Goal: Task Accomplishment & Management: Manage account settings

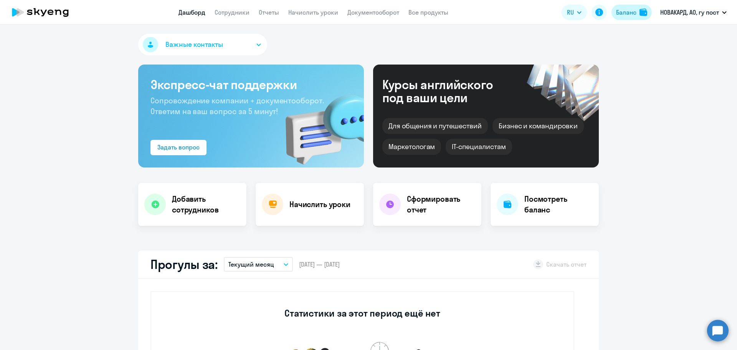
select select "30"
click at [627, 12] on div "Баланс" at bounding box center [626, 12] width 20 height 9
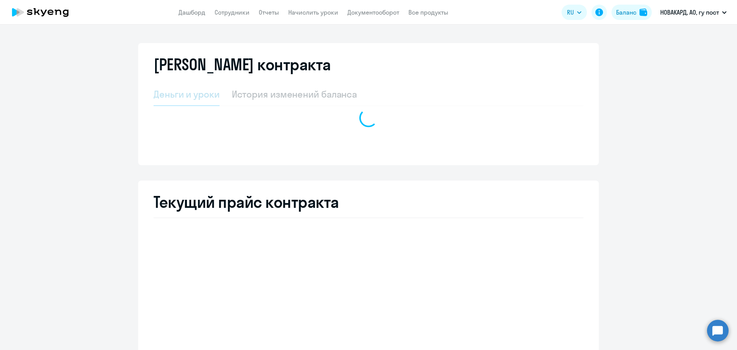
select select "english_adult_not_native_speaker"
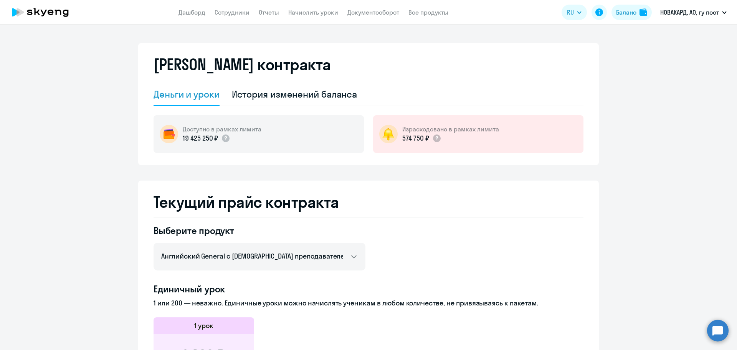
click at [396, 17] on app-menu-item-link "Документооборот" at bounding box center [374, 13] width 52 height 10
click at [393, 15] on link "Документооборот" at bounding box center [374, 12] width 52 height 8
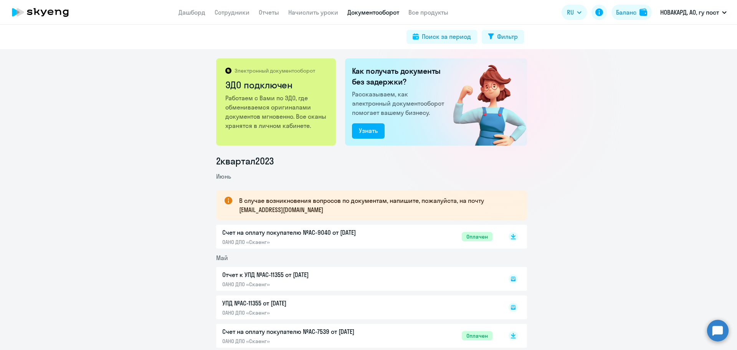
click at [216, 7] on app-header "Дашборд Сотрудники Отчеты Начислить уроки Документооборот Все продукты Дашборд …" at bounding box center [368, 12] width 737 height 25
click at [220, 8] on app-menu-item-link "Сотрудники" at bounding box center [232, 13] width 35 height 10
click at [220, 8] on link "Сотрудники" at bounding box center [232, 12] width 35 height 8
select select "30"
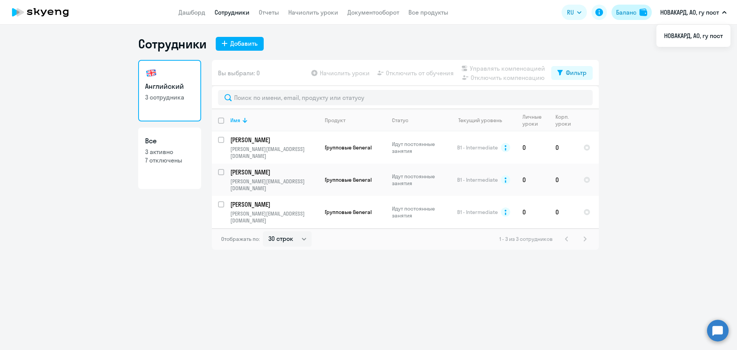
click at [633, 14] on div "Баланс" at bounding box center [626, 12] width 20 height 9
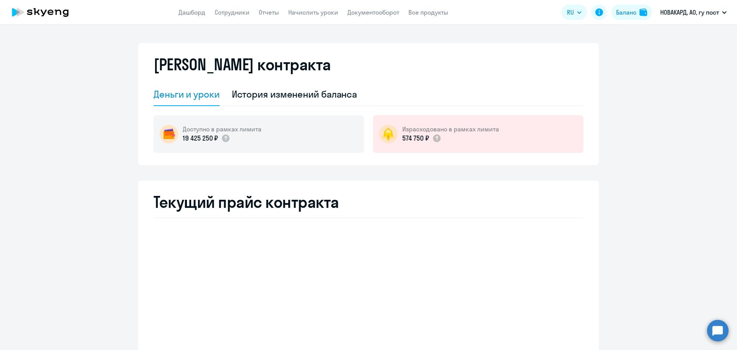
select select "english_adult_not_native_speaker"
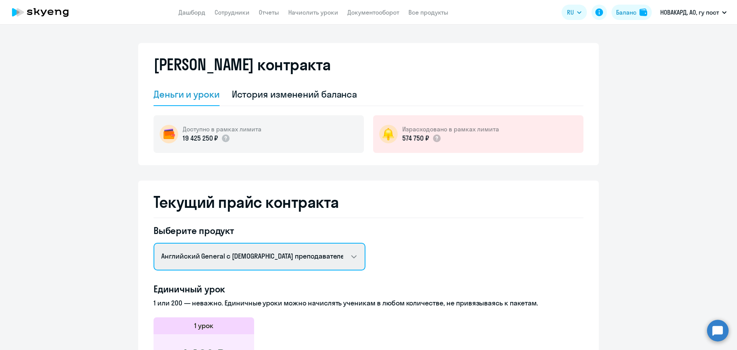
click at [337, 251] on select "Английский General с [DEMOGRAPHIC_DATA] преподавателем Английский General с [DE…" at bounding box center [260, 257] width 212 height 28
click at [339, 254] on select "Английский General с [DEMOGRAPHIC_DATA] преподавателем Английский General с [DE…" at bounding box center [260, 257] width 212 height 28
